Goal: Task Accomplishment & Management: Use online tool/utility

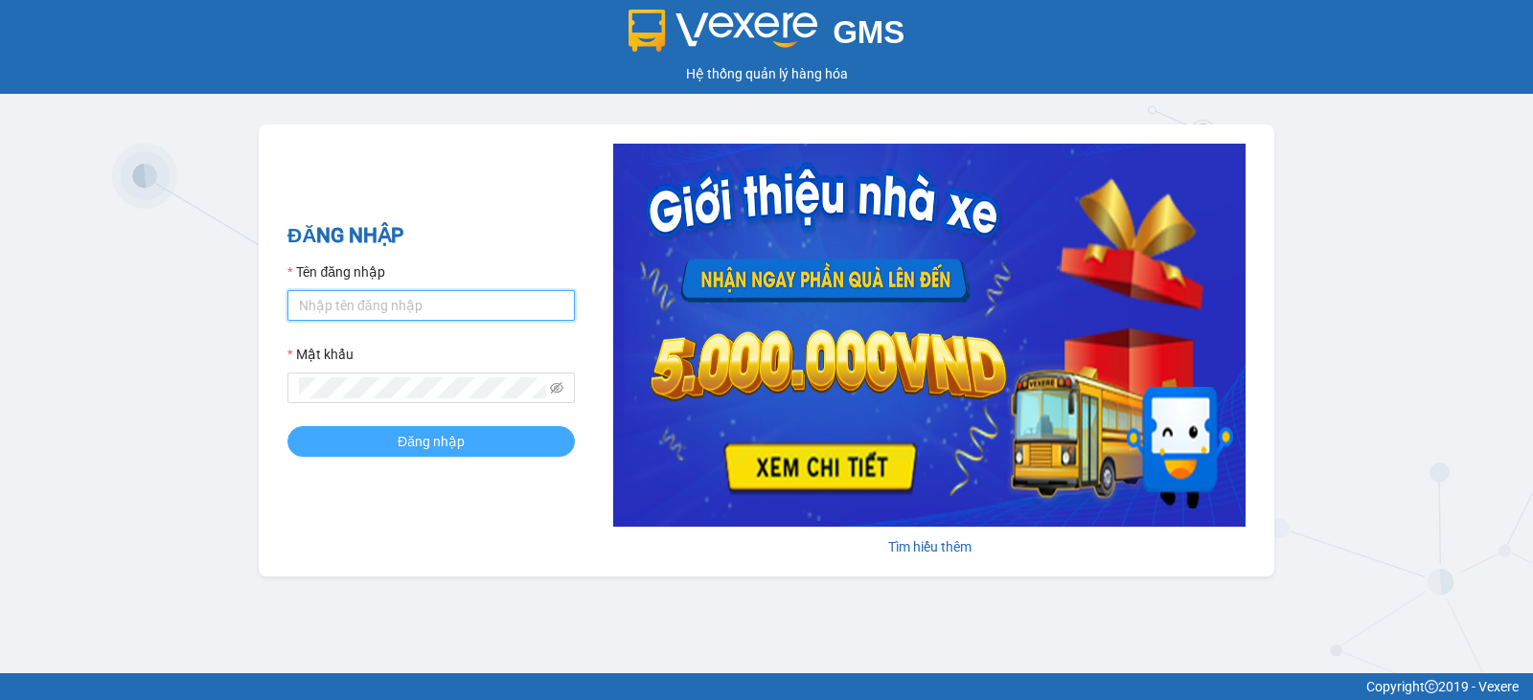
type input "lthien.ducphatth"
click at [511, 441] on button "Đăng nhập" at bounding box center [430, 441] width 287 height 31
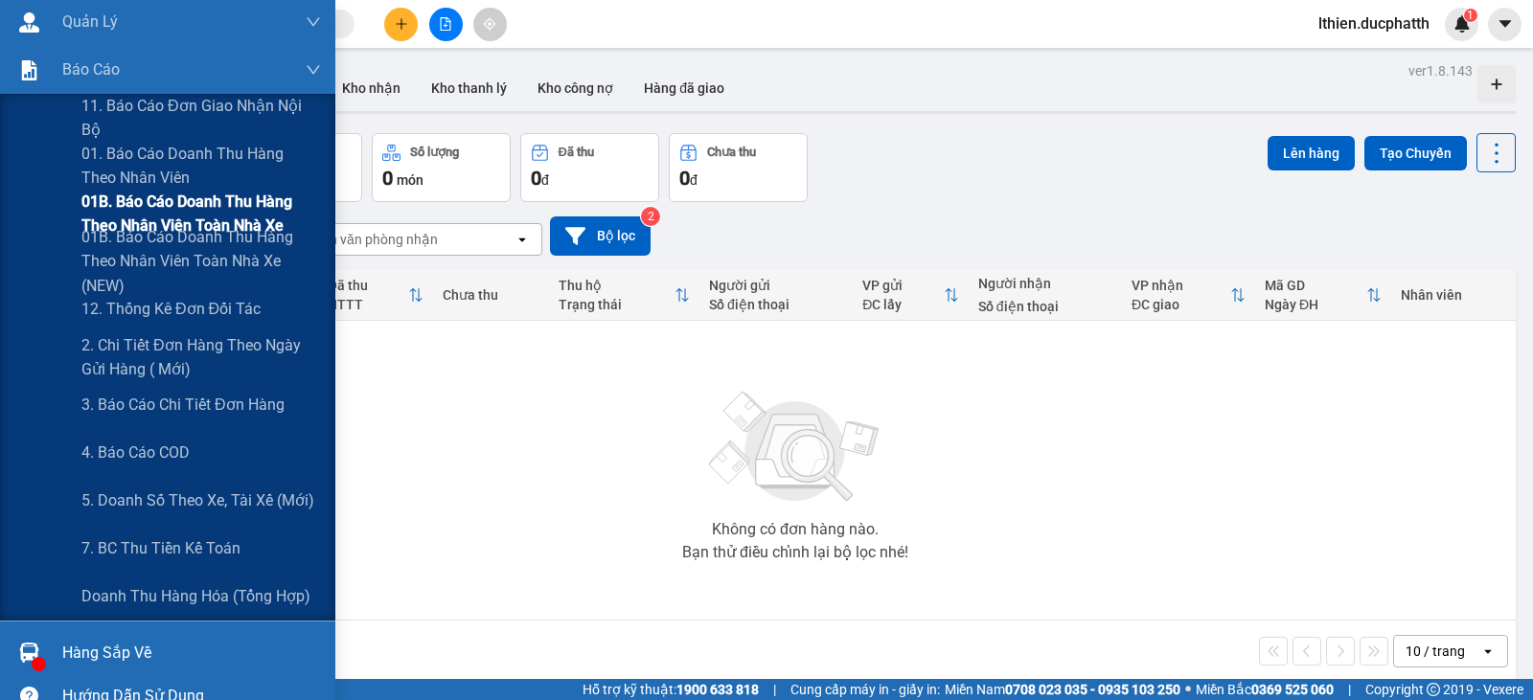
scroll to position [192, 0]
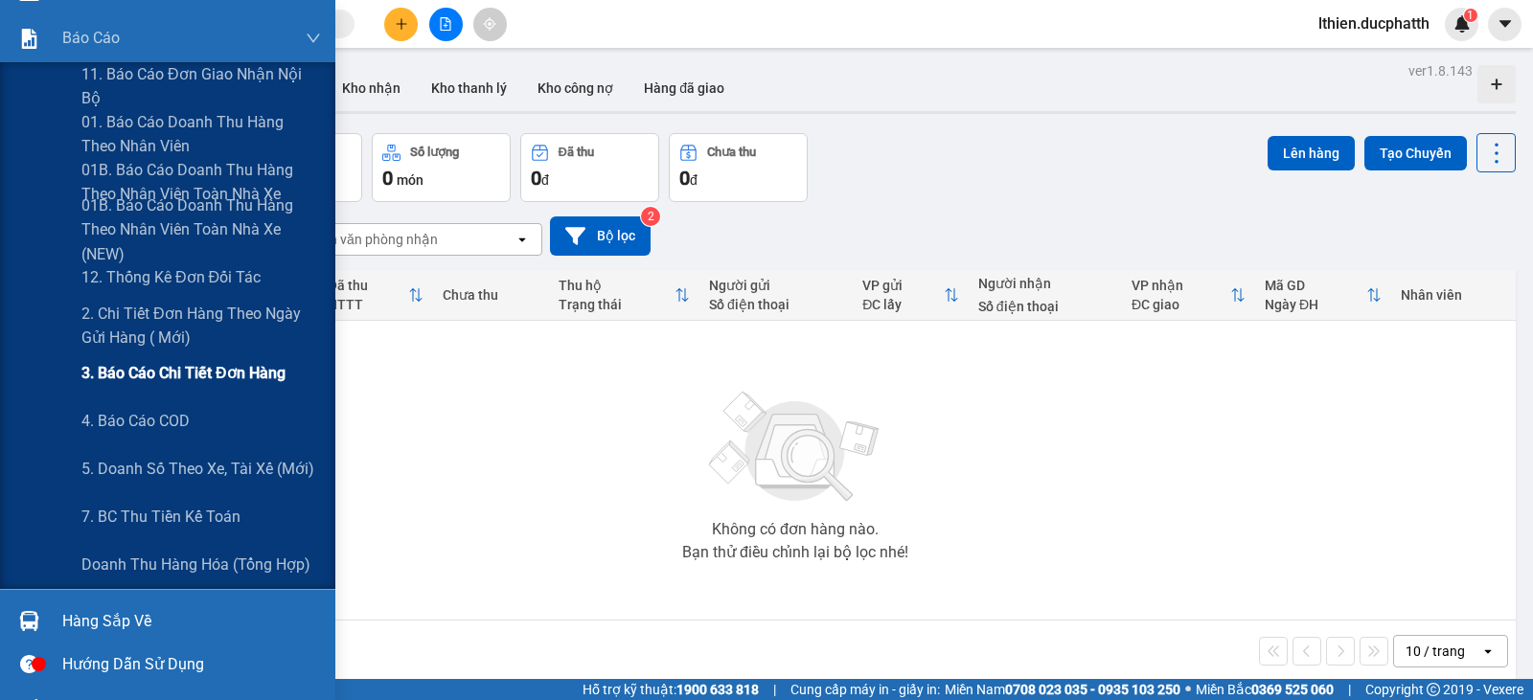
click at [183, 375] on span "3. Báo cáo chi tiết đơn hàng" at bounding box center [183, 373] width 204 height 24
